Goal: Task Accomplishment & Management: Use online tool/utility

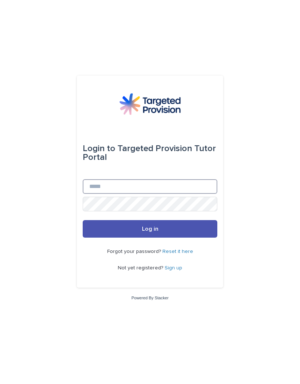
click at [91, 194] on input "Email" at bounding box center [150, 186] width 134 height 15
type input "**********"
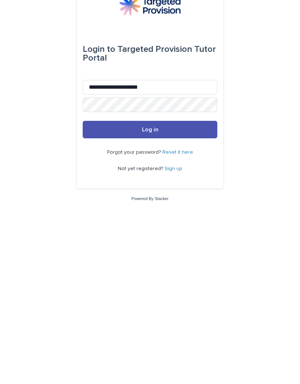
click at [143, 220] on button "Log in" at bounding box center [150, 229] width 134 height 18
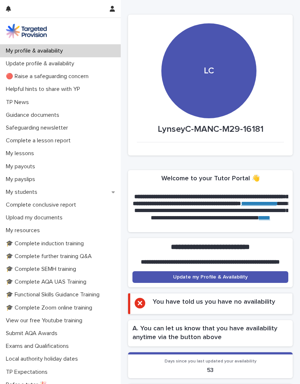
click at [27, 194] on p "My students" at bounding box center [23, 192] width 40 height 7
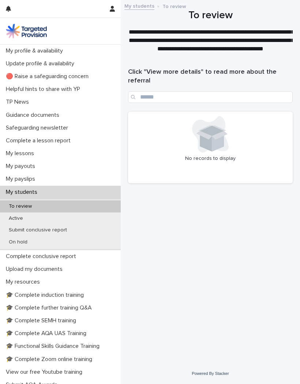
click at [15, 218] on p "Active" at bounding box center [16, 219] width 26 height 6
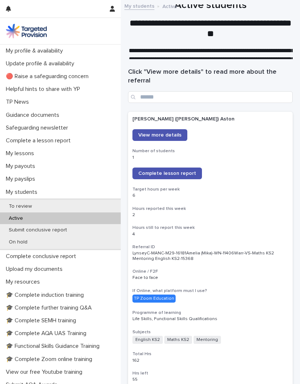
click at [173, 171] on span "Complete lesson report" at bounding box center [167, 173] width 58 height 5
